Goal: Information Seeking & Learning: Learn about a topic

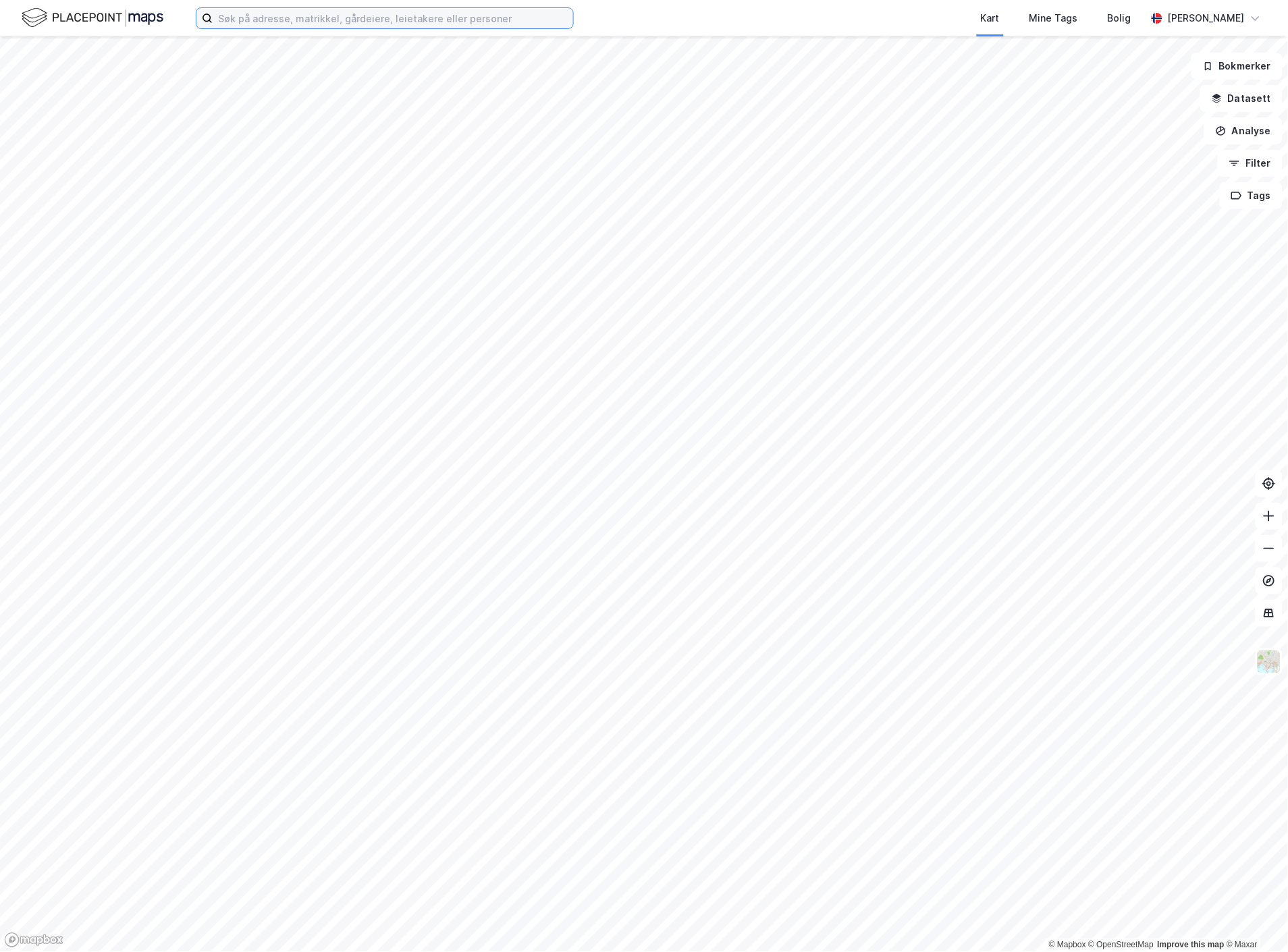
click at [414, 21] on input at bounding box center [392, 19] width 360 height 20
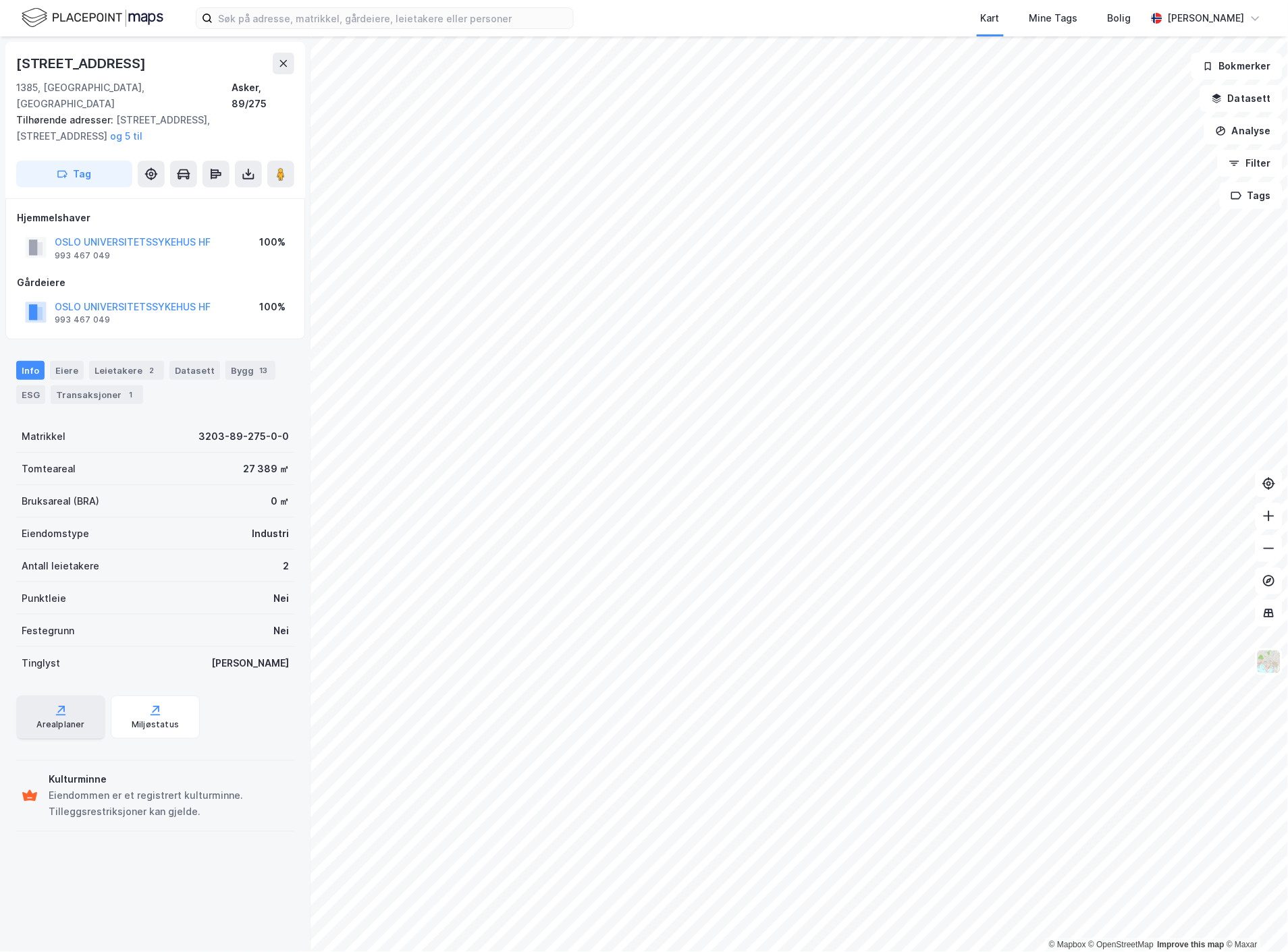
click at [73, 720] on div "Arealplaner" at bounding box center [60, 725] width 48 height 11
click at [110, 788] on div "Eiendommen er et registrert kulturminne. Tilleggsrestriksjoner kan gjelde." at bounding box center [169, 804] width 240 height 32
drag, startPoint x: 116, startPoint y: 66, endPoint x: 12, endPoint y: 59, distance: 104.2
click at [12, 59] on div "[STREET_ADDRESS], Asker, Akershus Asker, 89/275 Tilhørende adresser: [STREET_AD…" at bounding box center [154, 121] width 299 height 157
copy div "[STREET_ADDRESS]"
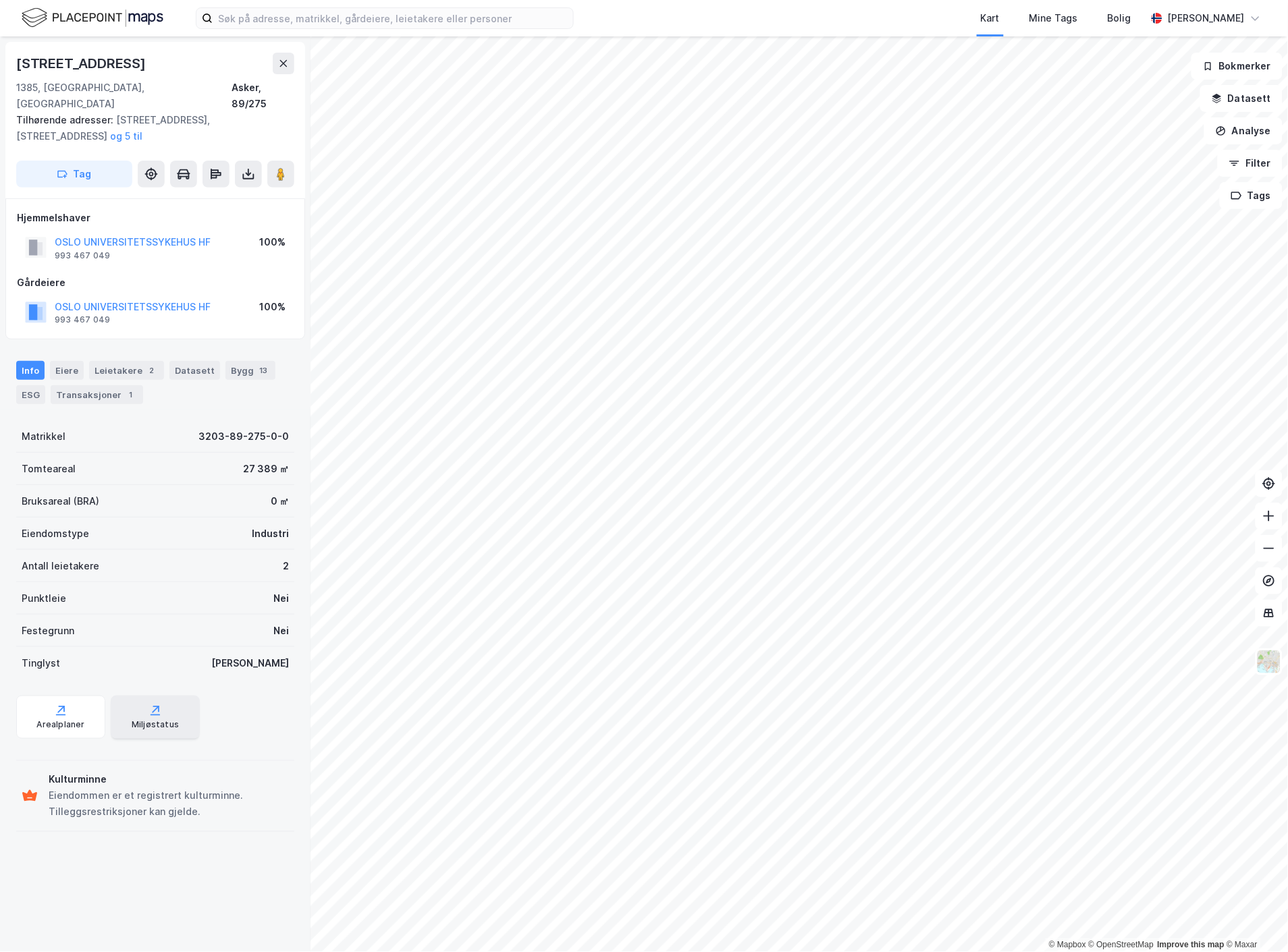
click at [143, 720] on div "Miljøstatus" at bounding box center [155, 725] width 47 height 11
drag, startPoint x: 188, startPoint y: 421, endPoint x: 279, endPoint y: 420, distance: 91.0
click at [279, 421] on div "Matrikkel 3203-89-275-0-0" at bounding box center [155, 437] width 278 height 32
copy div "3203-89-275-0-0"
drag, startPoint x: 224, startPoint y: 450, endPoint x: 265, endPoint y: 454, distance: 41.2
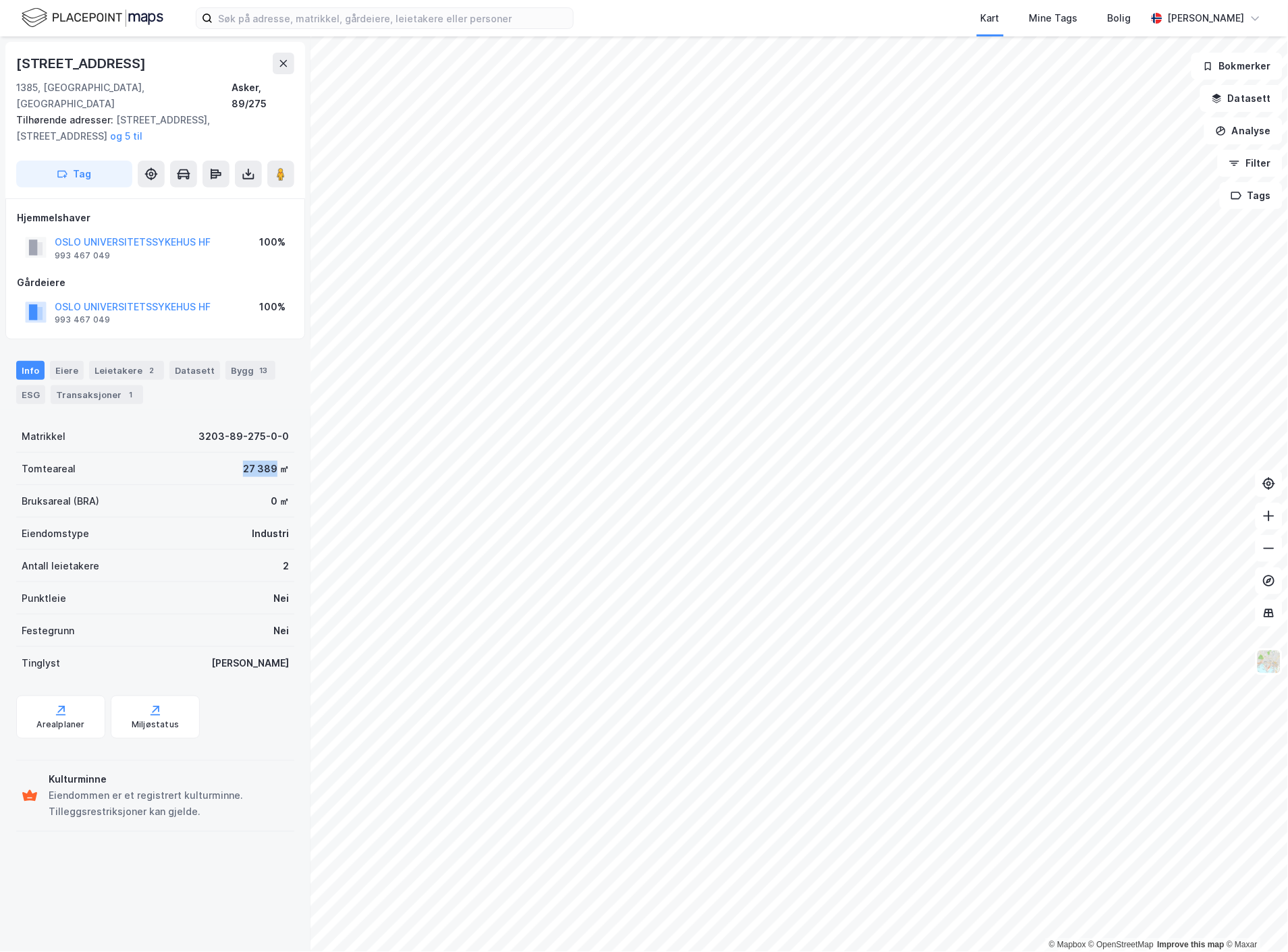
click at [265, 454] on div "Tomteareal 27 389 ㎡" at bounding box center [155, 469] width 278 height 32
drag, startPoint x: 150, startPoint y: 585, endPoint x: 139, endPoint y: 601, distance: 19.4
click at [139, 601] on div "Matrikkel 3203-89-275-0-0 Tomteareal 27 389 ㎡ Bruksareal (BRA) 0 ㎡ Eiendomstype…" at bounding box center [155, 550] width 278 height 259
click at [180, 583] on div "Punktleie Nei" at bounding box center [155, 599] width 278 height 32
click at [287, 64] on icon at bounding box center [283, 63] width 11 height 11
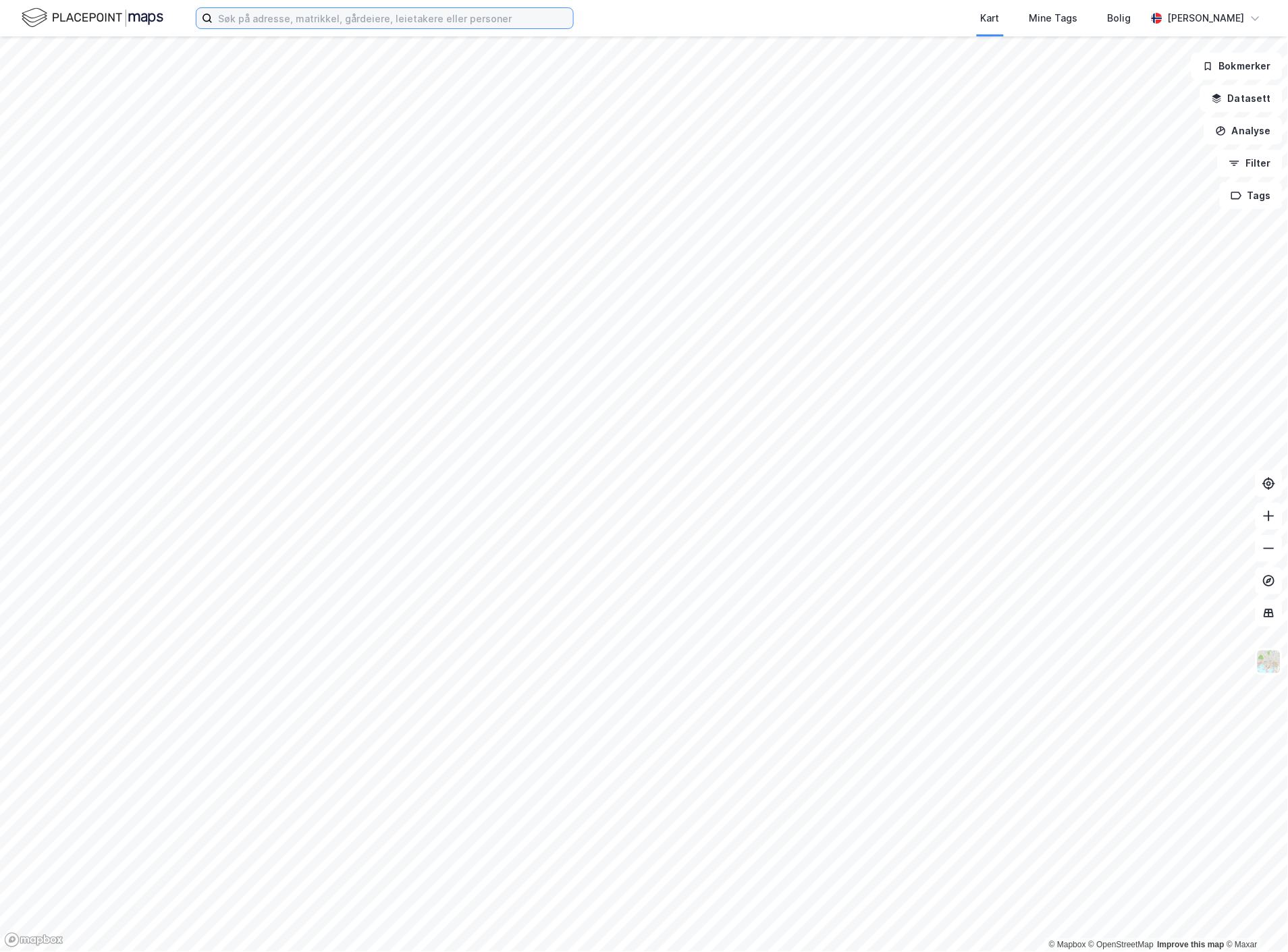
click at [400, 24] on input at bounding box center [392, 19] width 360 height 20
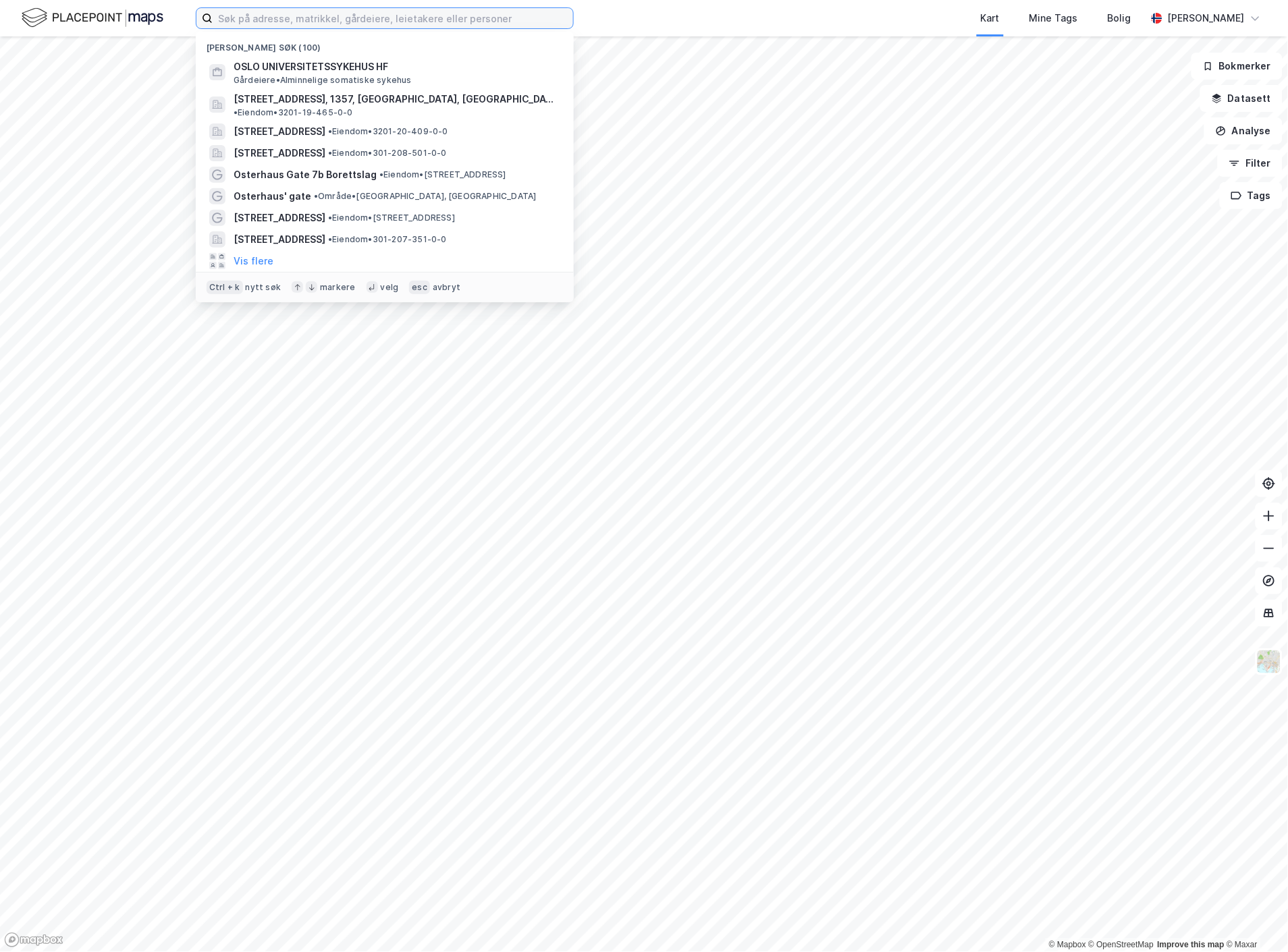
paste input "G. f [STREET_ADDRESS]"
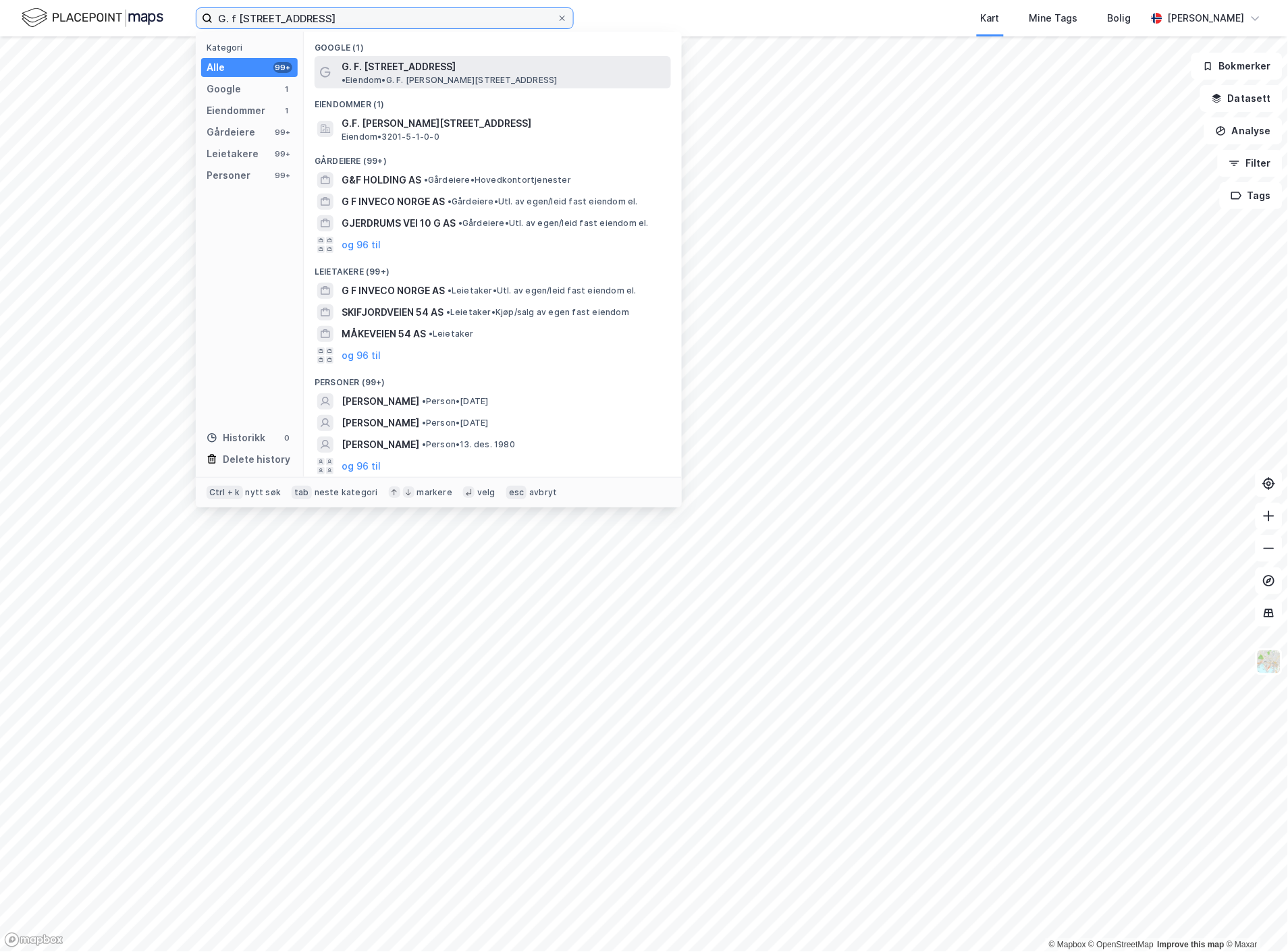
type input "G. f [STREET_ADDRESS]"
click at [418, 67] on span "G. F. [STREET_ADDRESS]" at bounding box center [398, 67] width 114 height 16
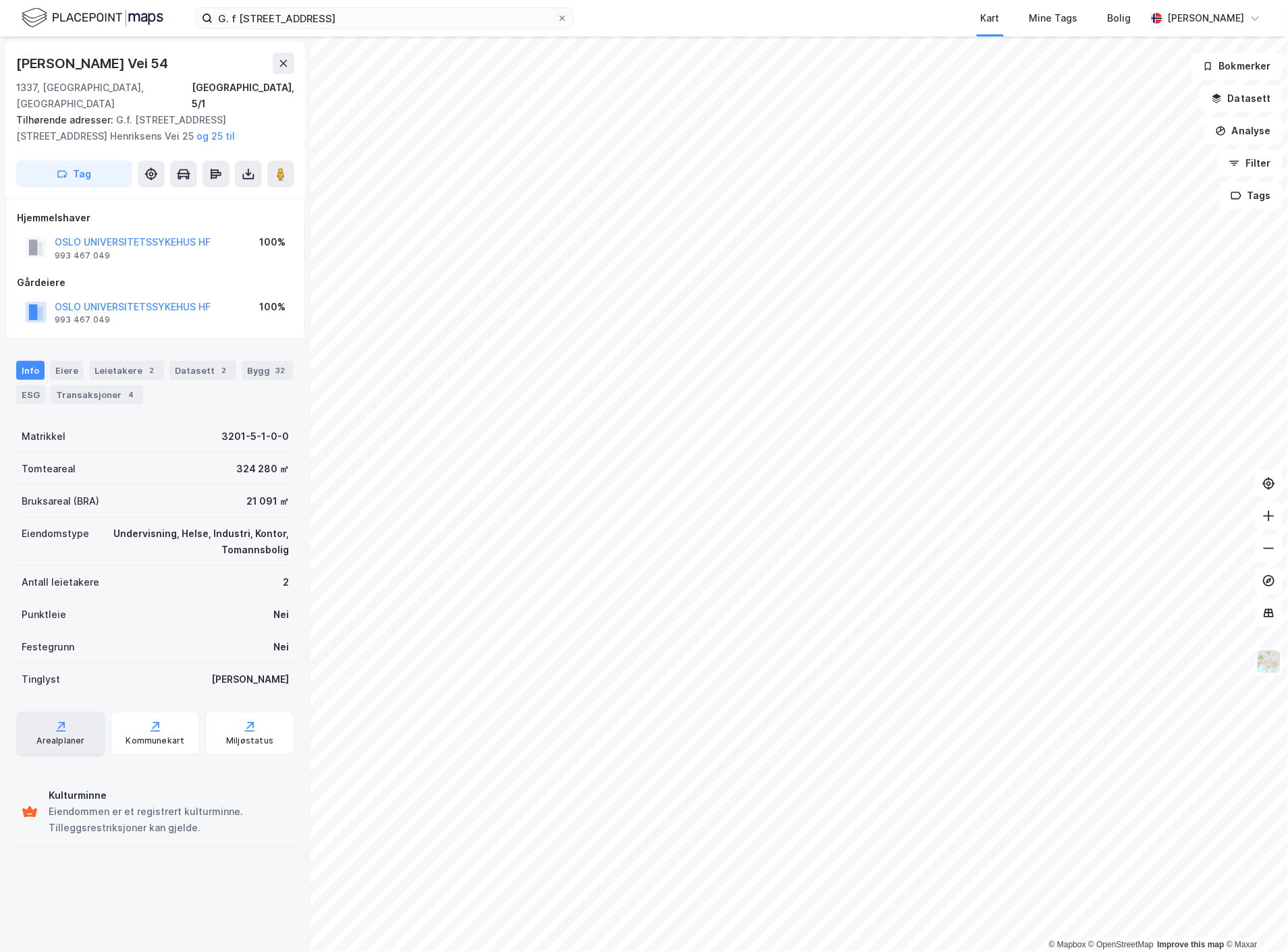
click at [66, 717] on div "Arealplaner" at bounding box center [61, 733] width 89 height 43
drag, startPoint x: 212, startPoint y: 419, endPoint x: 277, endPoint y: 421, distance: 65.0
click at [277, 421] on div "Matrikkel 3201-5-1-0-0" at bounding box center [155, 437] width 278 height 32
copy div "3201-5-1-0-0"
click at [250, 361] on div "Bygg 32" at bounding box center [267, 370] width 51 height 19
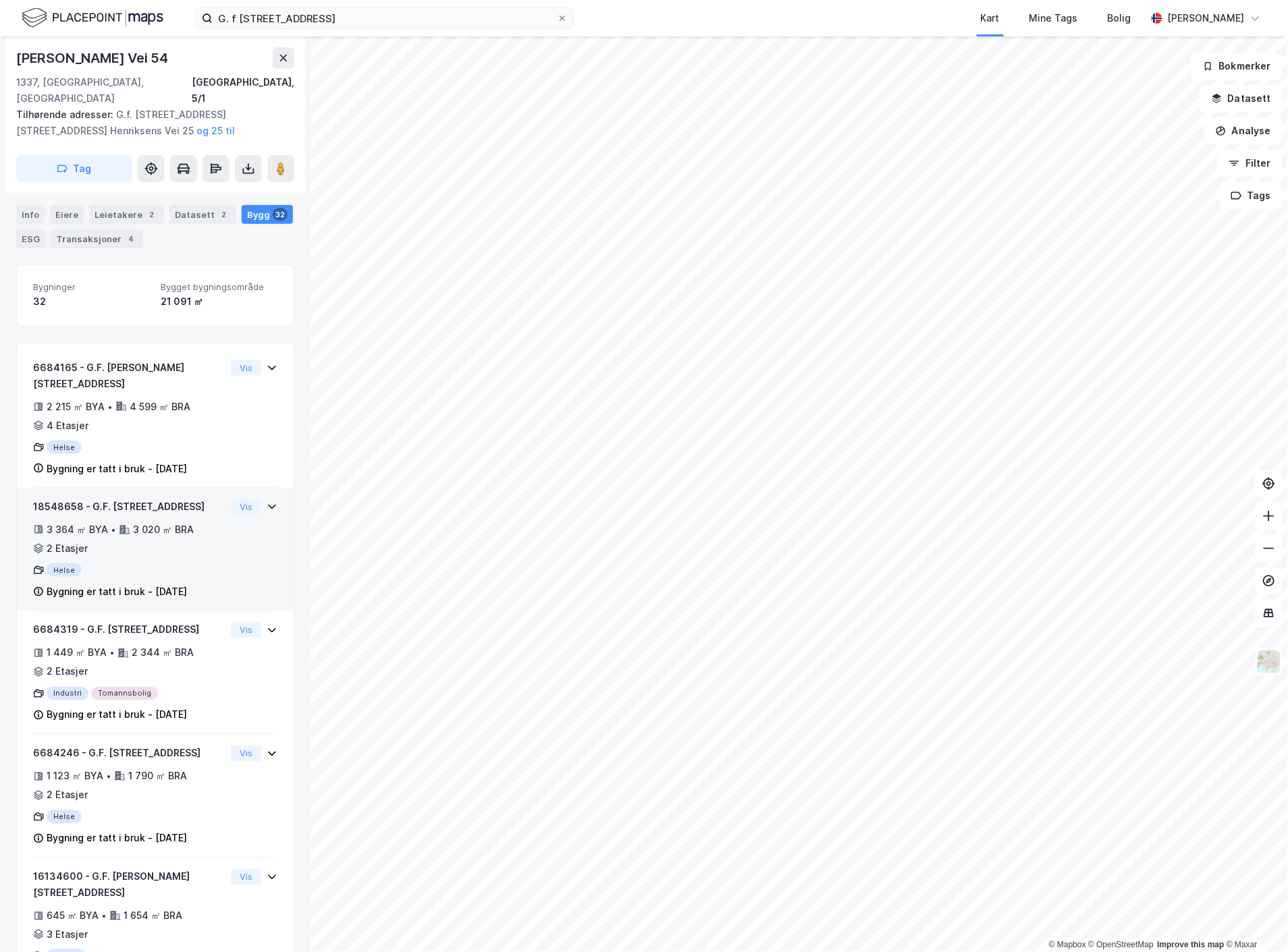
scroll to position [150, 0]
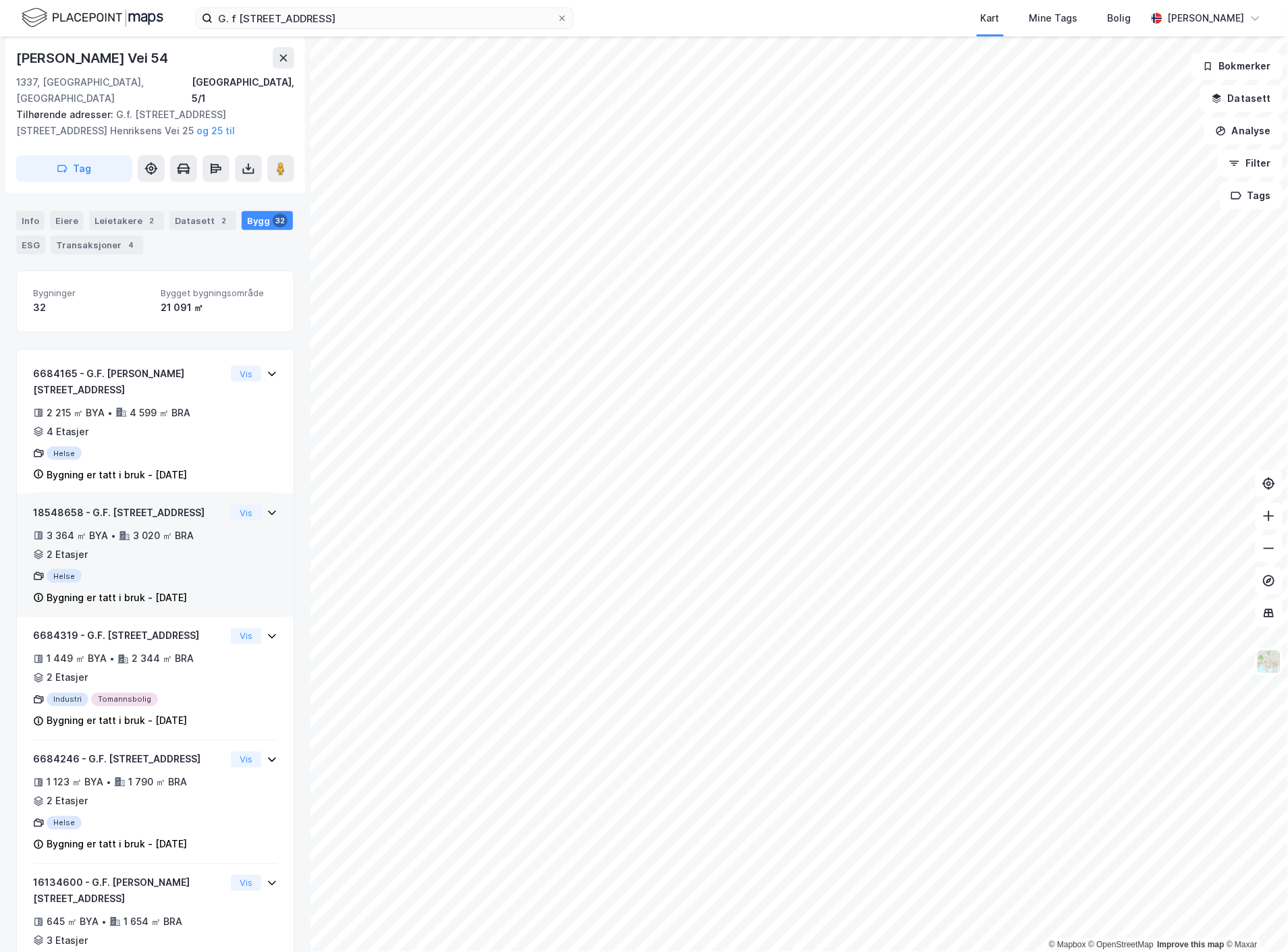
drag, startPoint x: 191, startPoint y: 478, endPoint x: 89, endPoint y: 485, distance: 102.2
click at [89, 505] on div "18548658 - G.F. [STREET_ADDRESS]" at bounding box center [129, 513] width 192 height 16
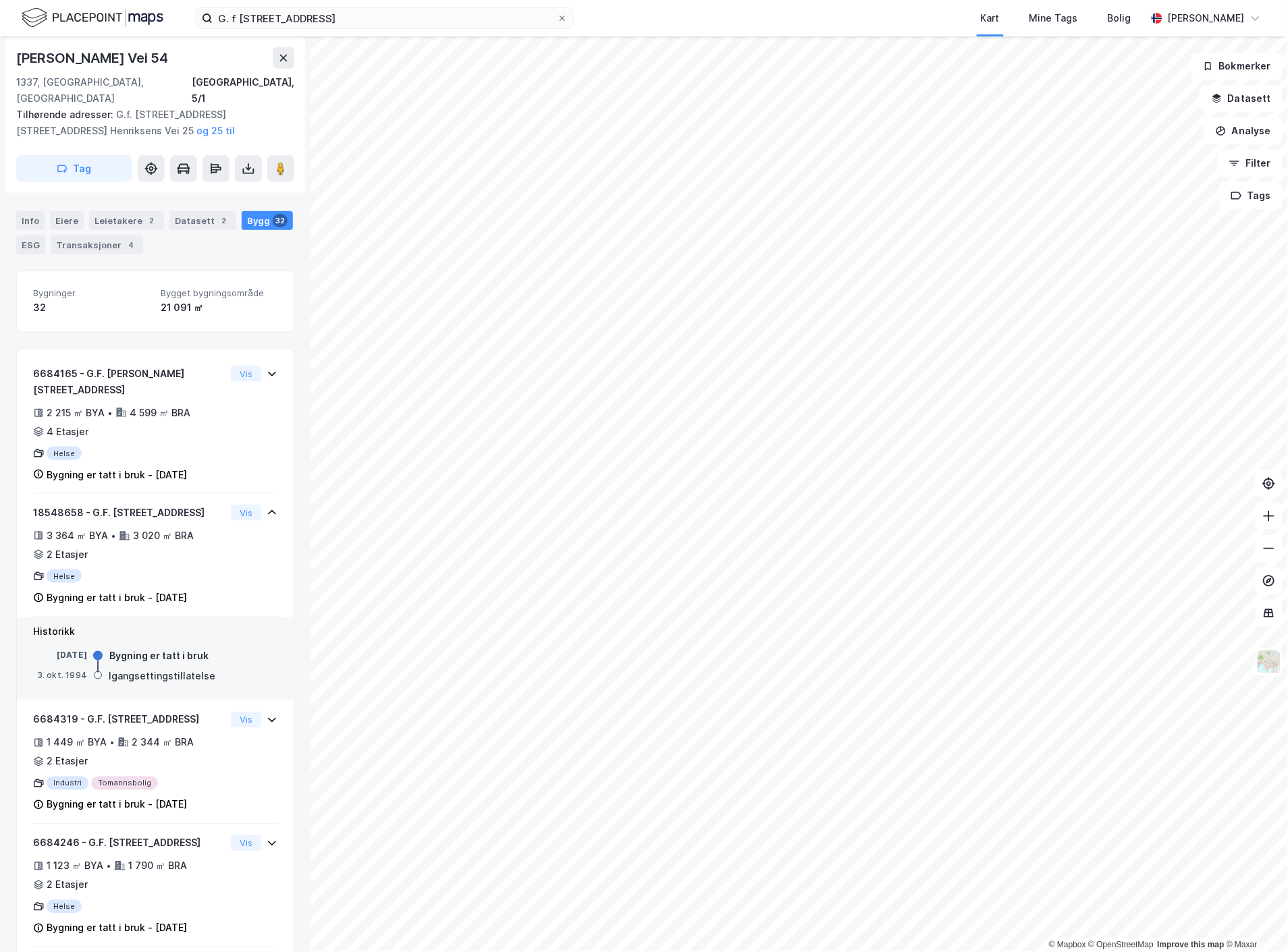
copy div "G.F. [STREET_ADDRESS]"
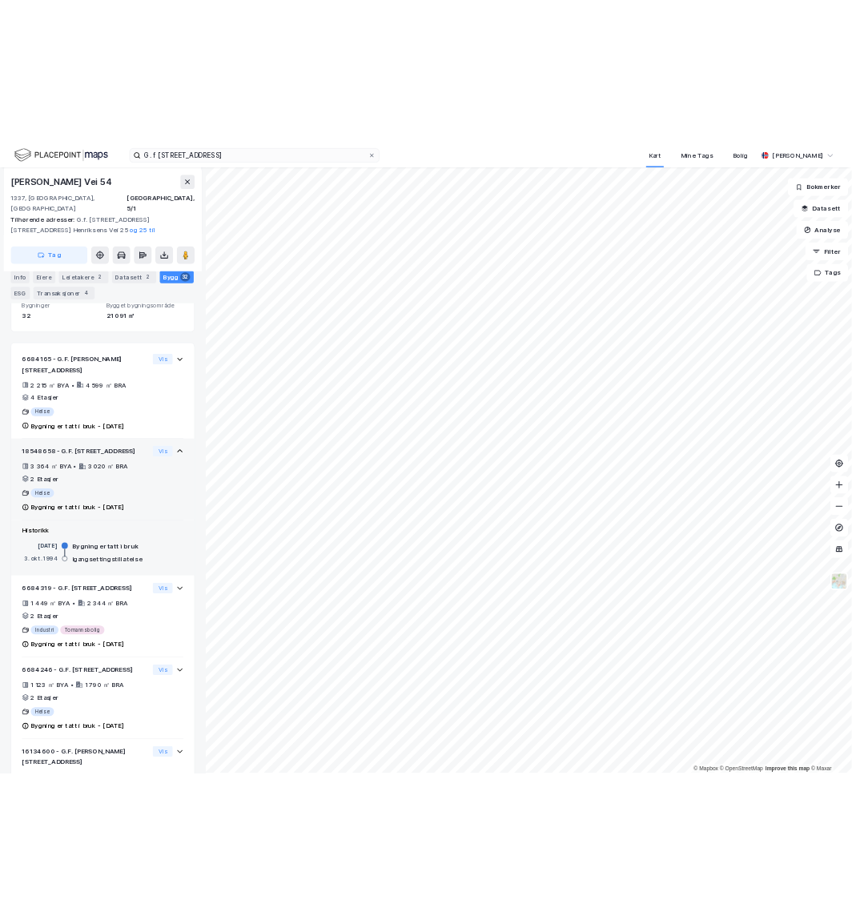
scroll to position [212, 0]
